Goal: Information Seeking & Learning: Learn about a topic

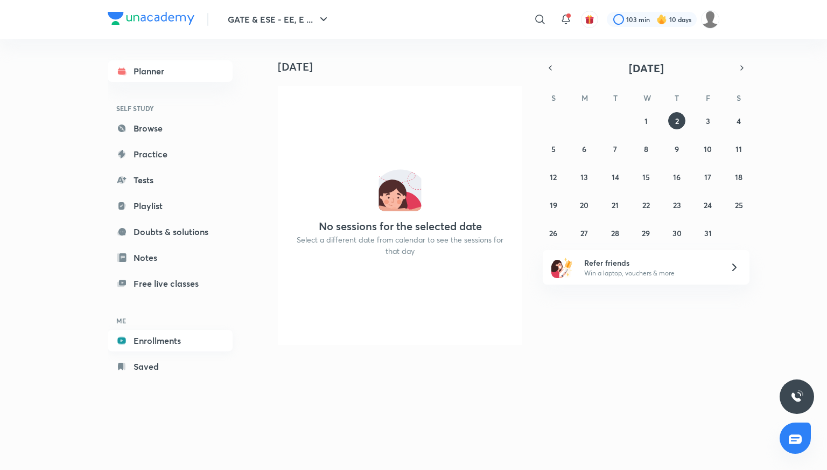
click at [163, 341] on link "Enrollments" at bounding box center [170, 341] width 125 height 22
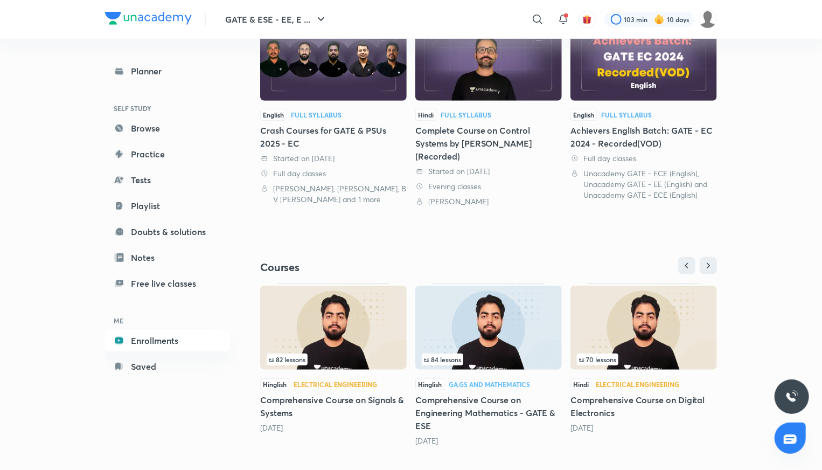
scroll to position [286, 0]
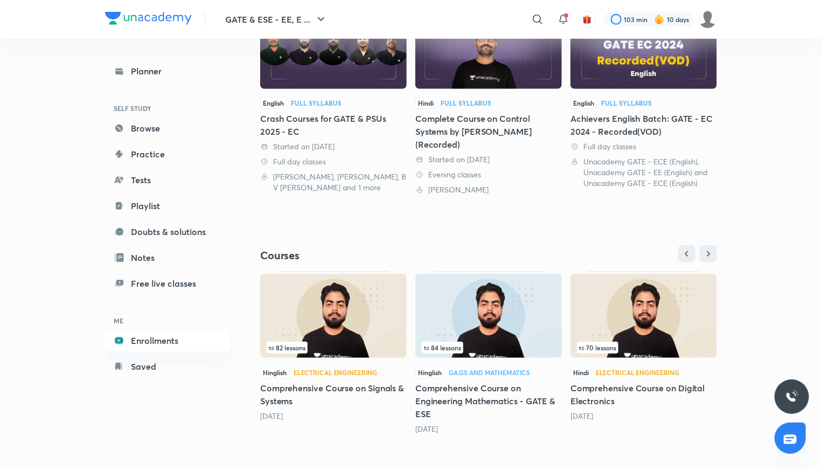
click at [604, 387] on h5 "Comprehensive Course on Digital Electronics" at bounding box center [643, 394] width 147 height 26
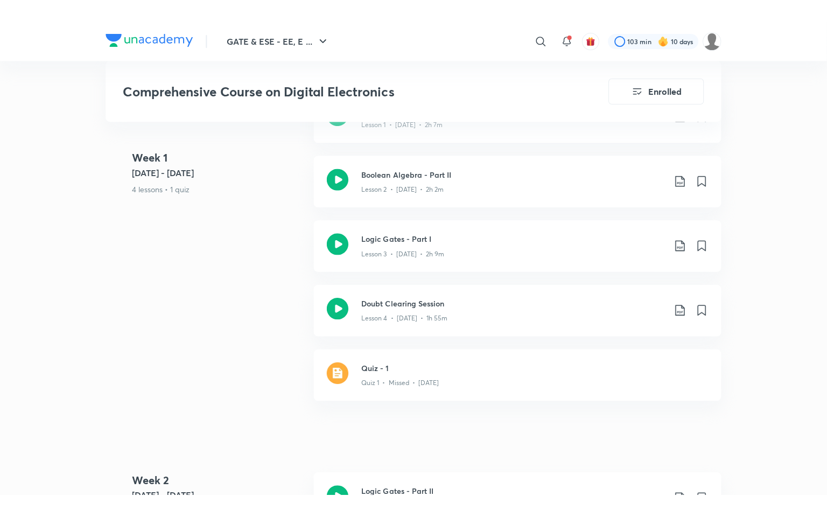
scroll to position [485, 0]
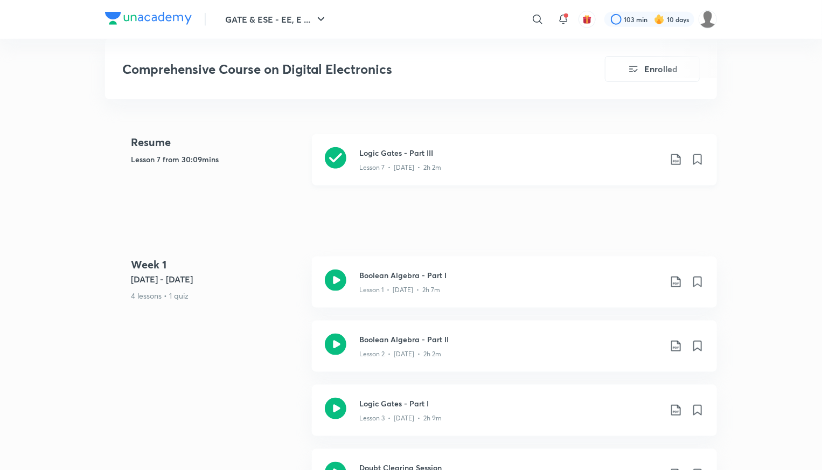
click at [407, 154] on h3 "Logic Gates - Part III" at bounding box center [510, 152] width 302 height 11
